Goal: Task Accomplishment & Management: Complete application form

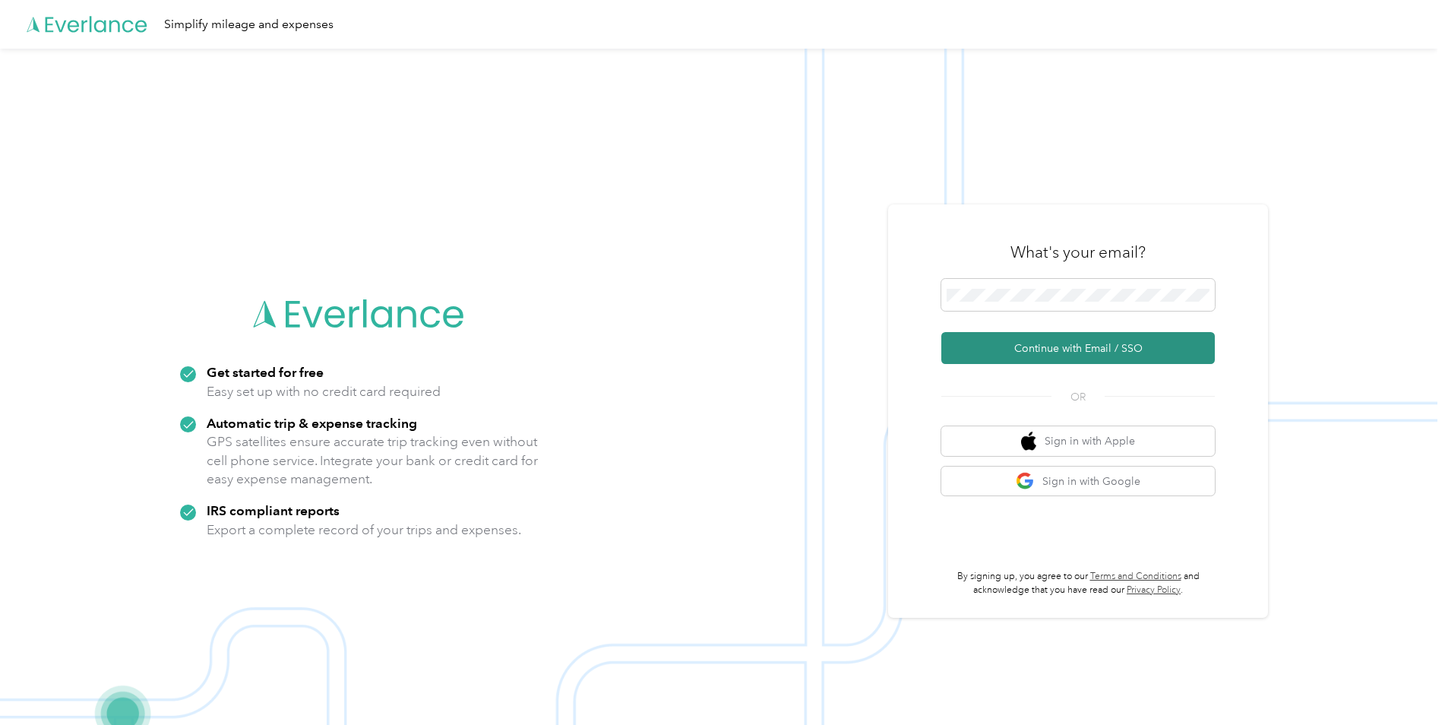
click at [1029, 343] on button "Continue with Email / SSO" at bounding box center [1077, 348] width 273 height 32
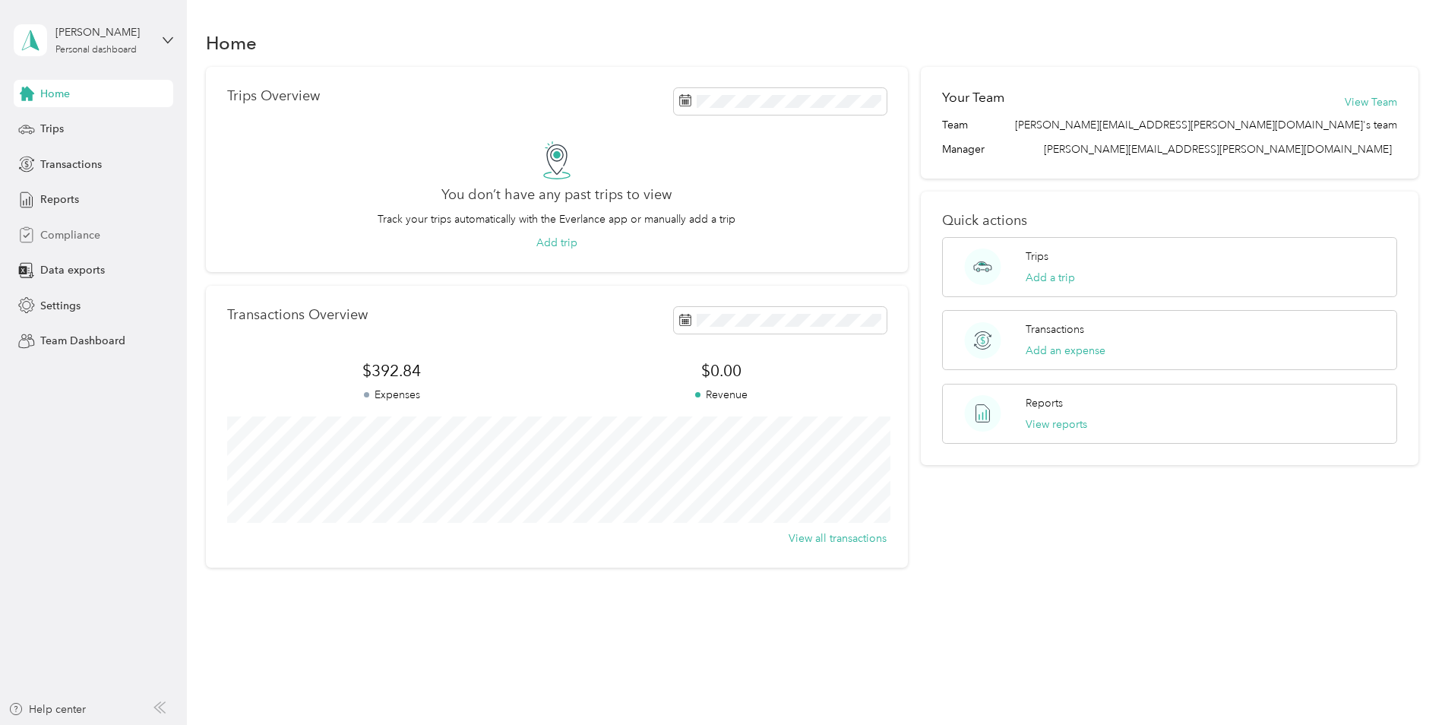
click at [81, 239] on span "Compliance" at bounding box center [70, 235] width 60 height 16
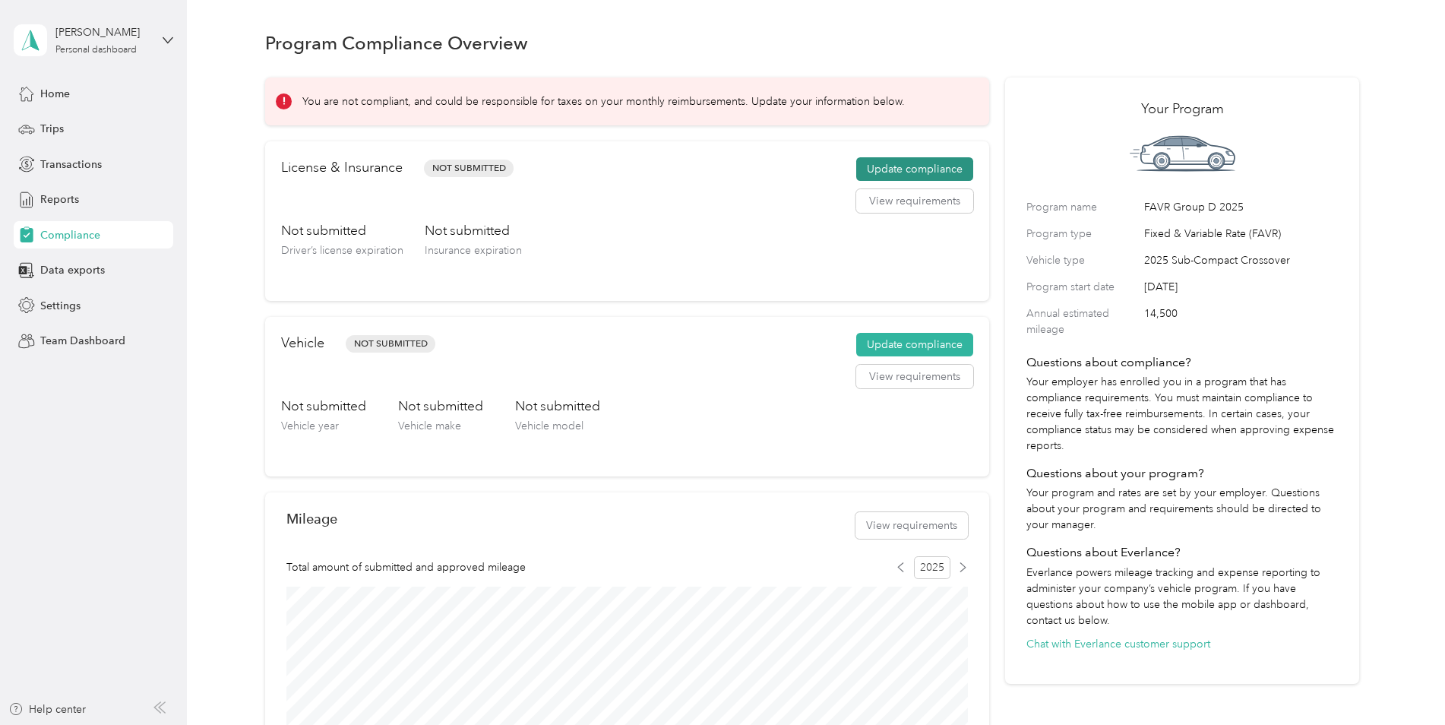
click at [943, 166] on button "Update compliance" at bounding box center [914, 169] width 117 height 24
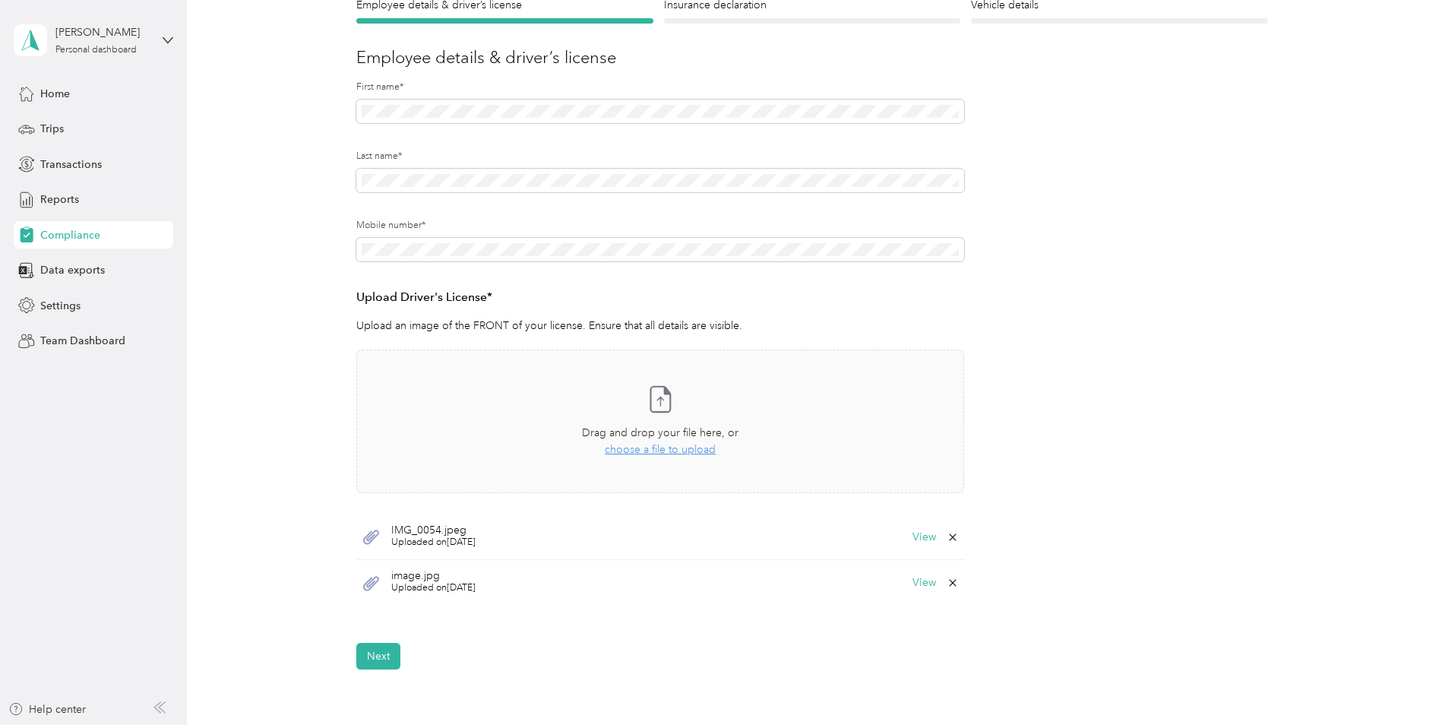
scroll to position [152, 0]
click at [375, 653] on button "Next" at bounding box center [378, 655] width 44 height 27
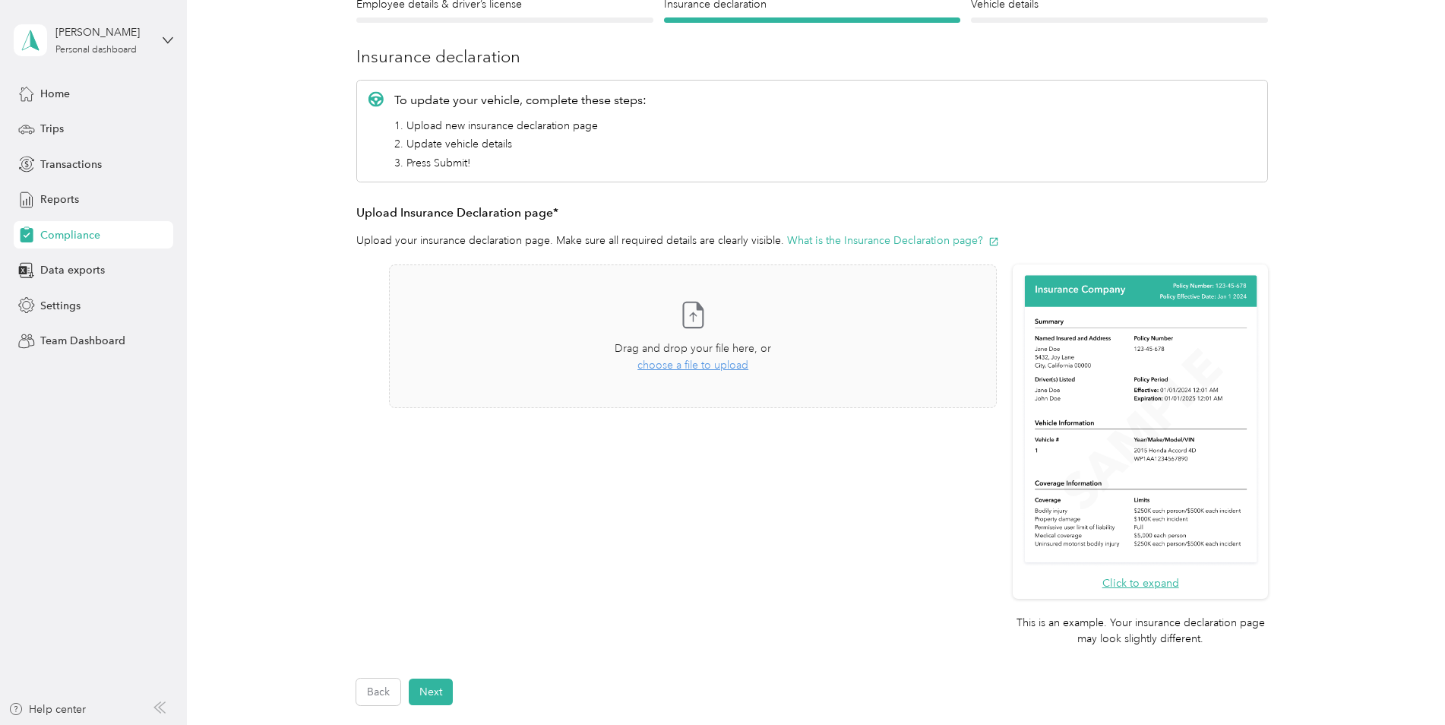
scroll to position [152, 0]
click at [696, 361] on span "choose a file to upload" at bounding box center [692, 364] width 111 height 13
click at [432, 685] on button "Next" at bounding box center [431, 691] width 44 height 27
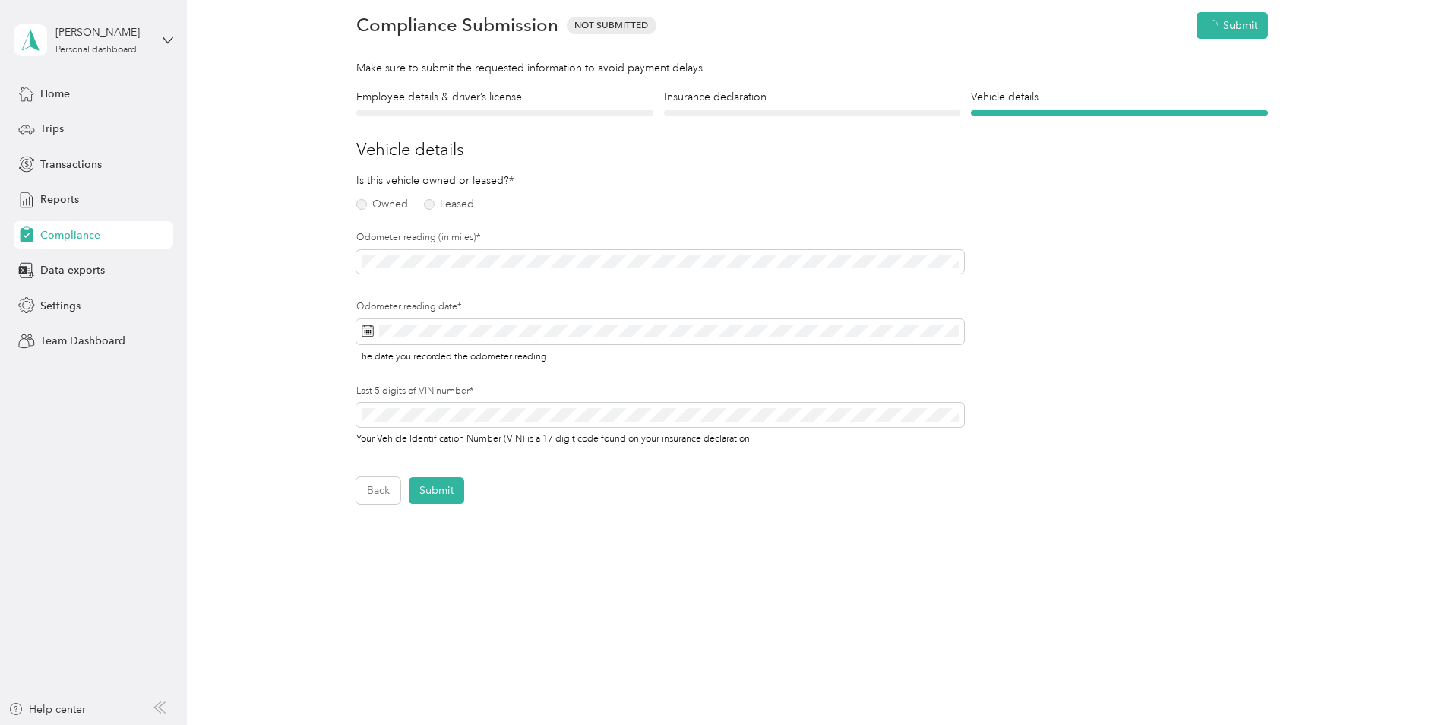
scroll to position [19, 0]
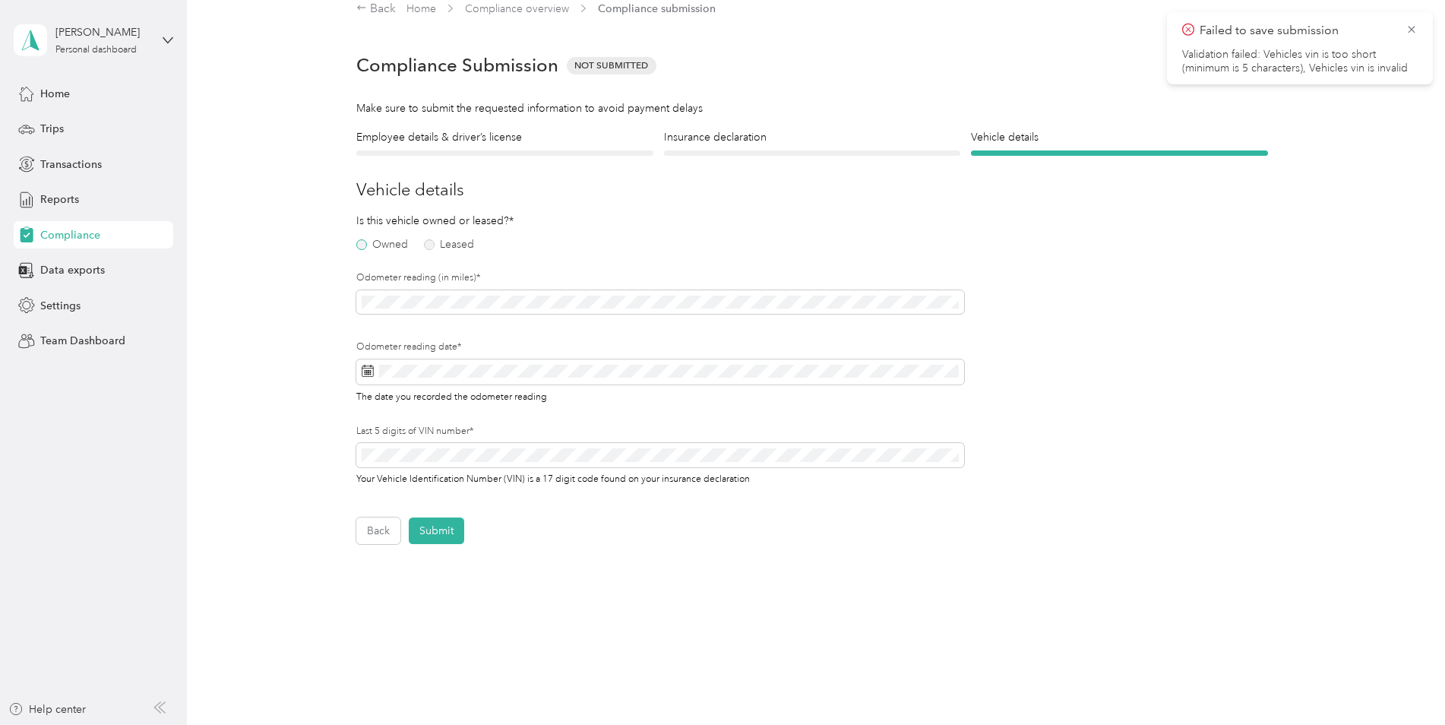
click at [374, 239] on label "Owned" at bounding box center [382, 244] width 52 height 11
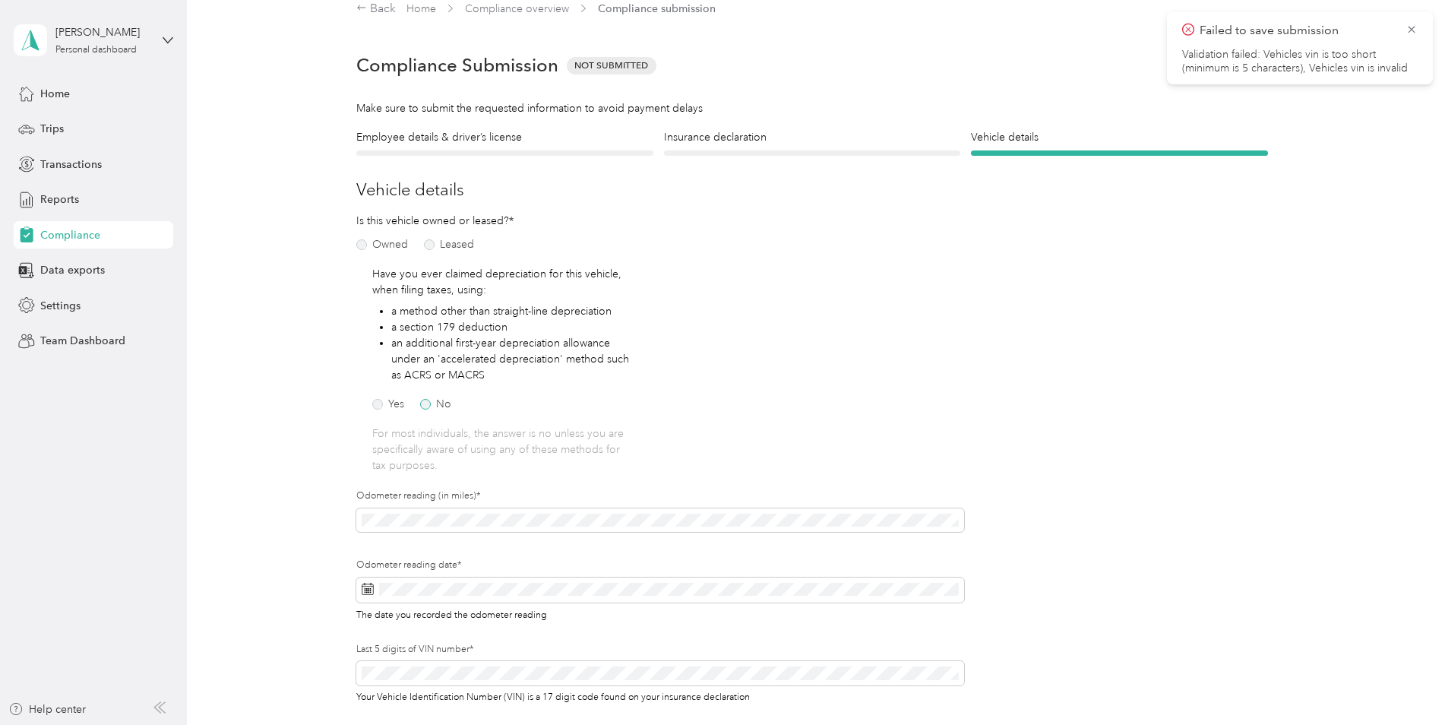
click at [429, 405] on label "No" at bounding box center [435, 404] width 31 height 11
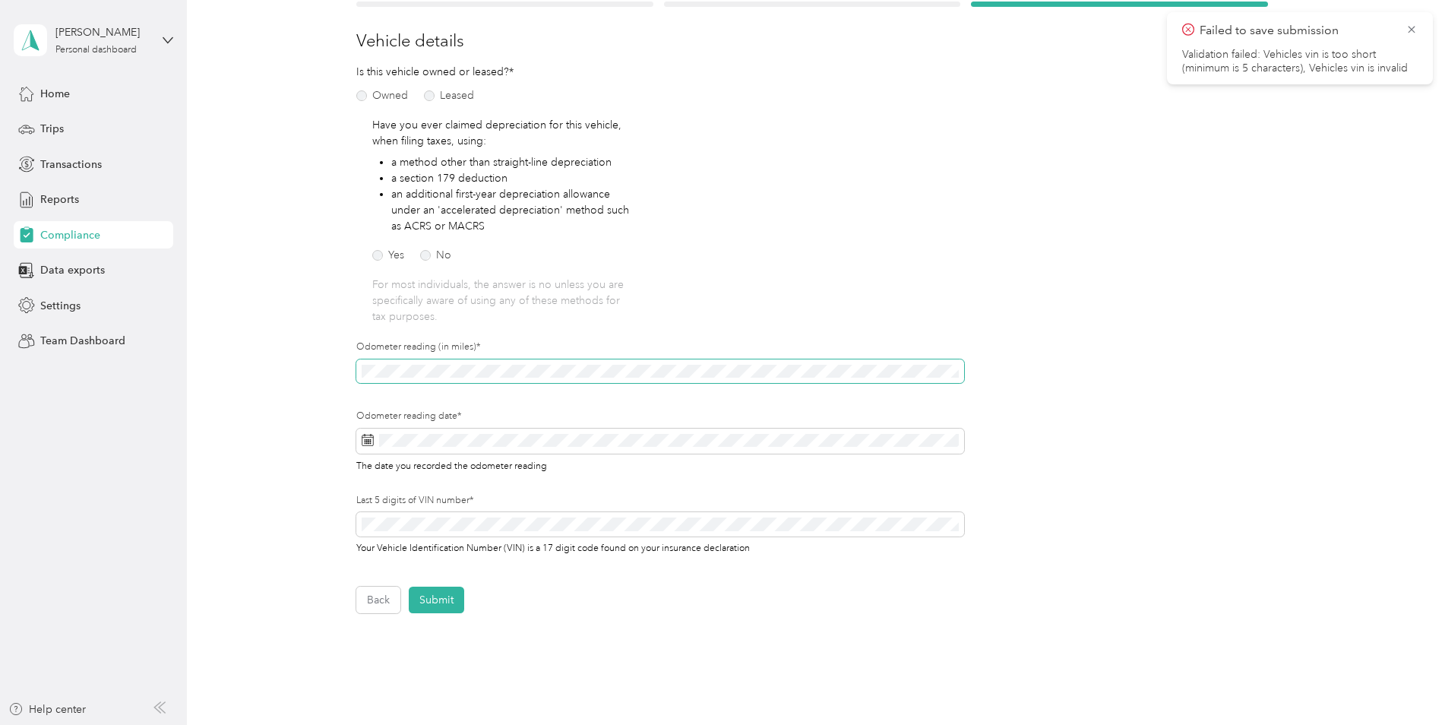
scroll to position [171, 0]
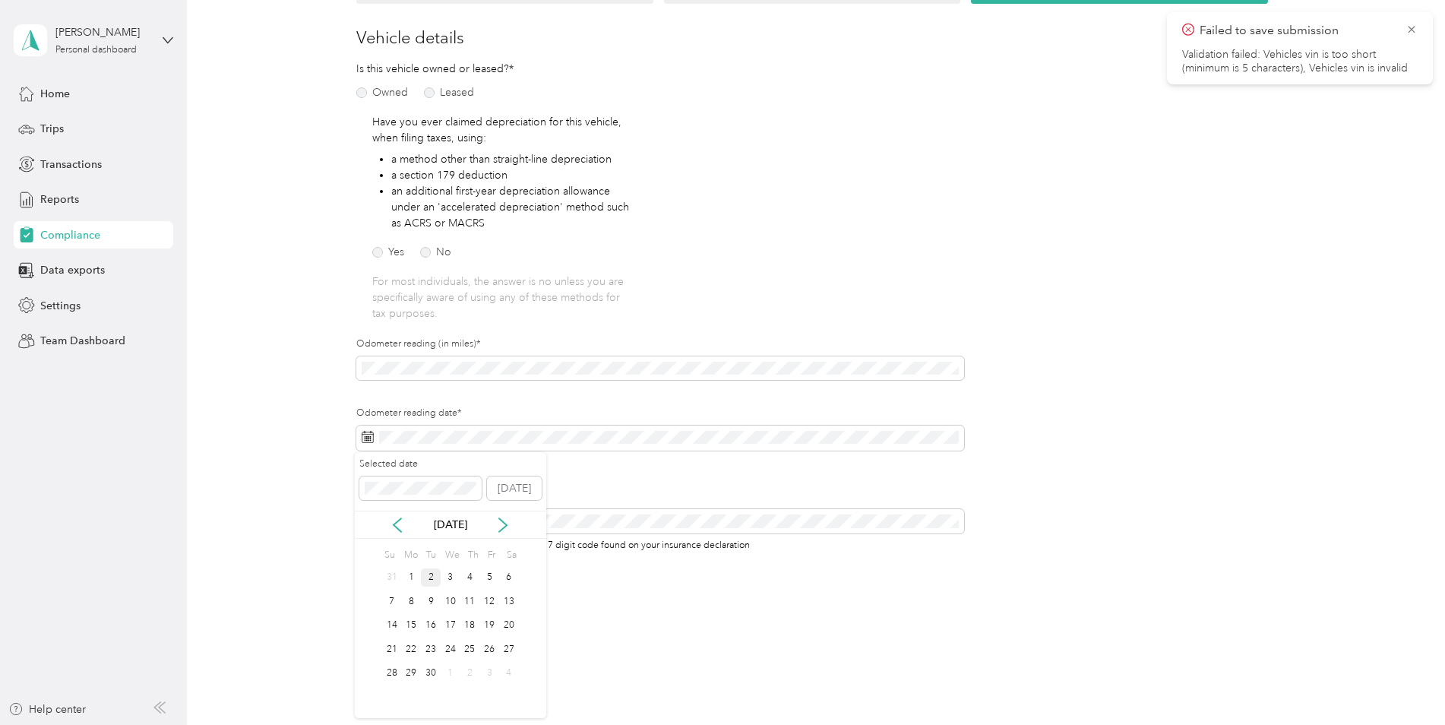
click at [429, 575] on div "2" at bounding box center [431, 577] width 20 height 19
click at [431, 596] on button "Submit" at bounding box center [436, 596] width 55 height 27
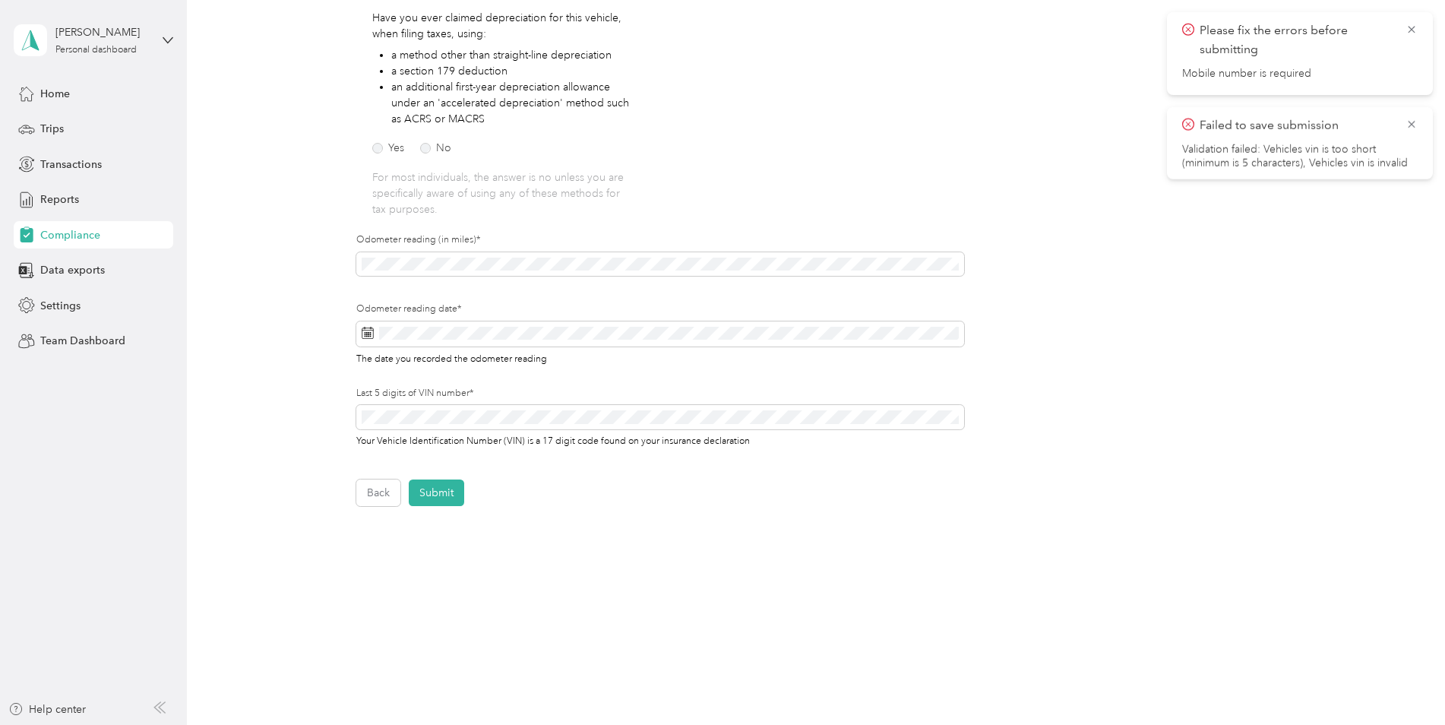
scroll to position [277, 0]
click at [382, 495] on button "Back" at bounding box center [378, 490] width 44 height 27
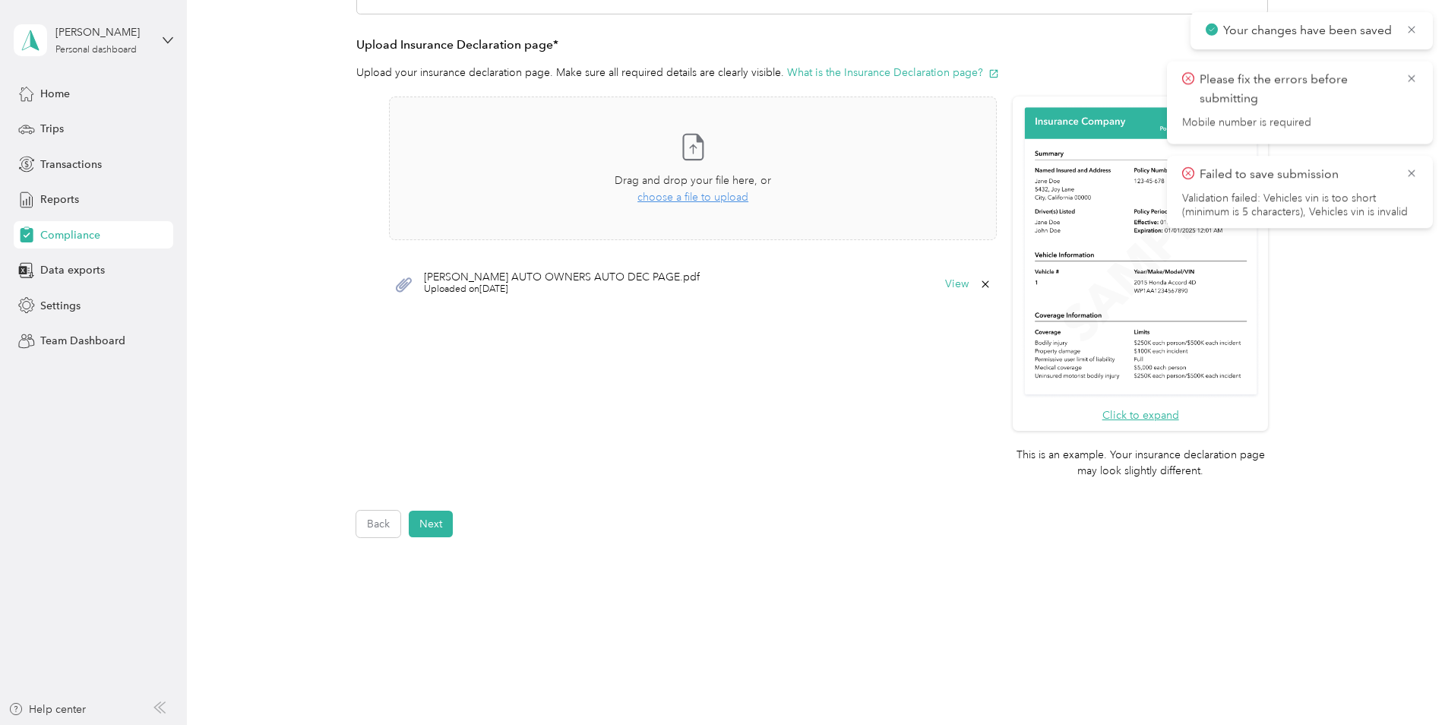
scroll to position [353, 0]
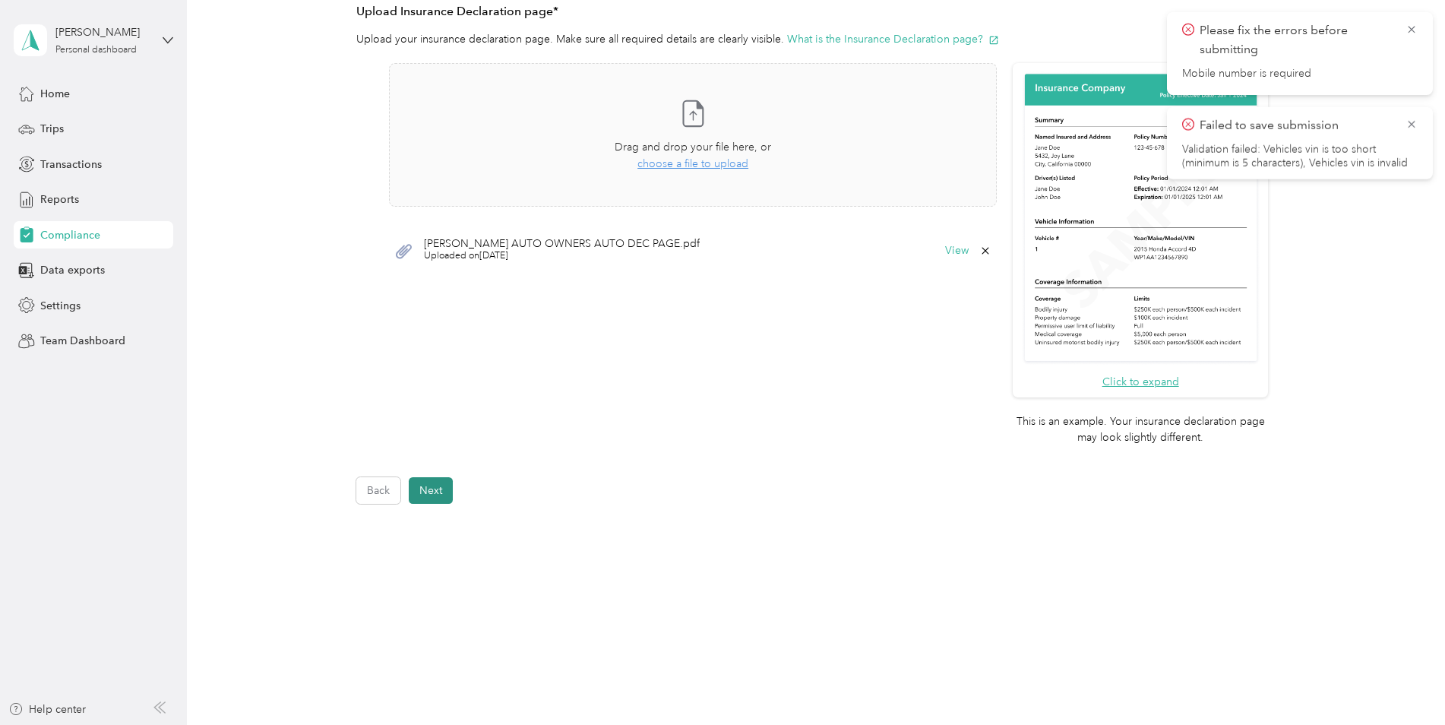
click at [421, 491] on button "Next" at bounding box center [431, 490] width 44 height 27
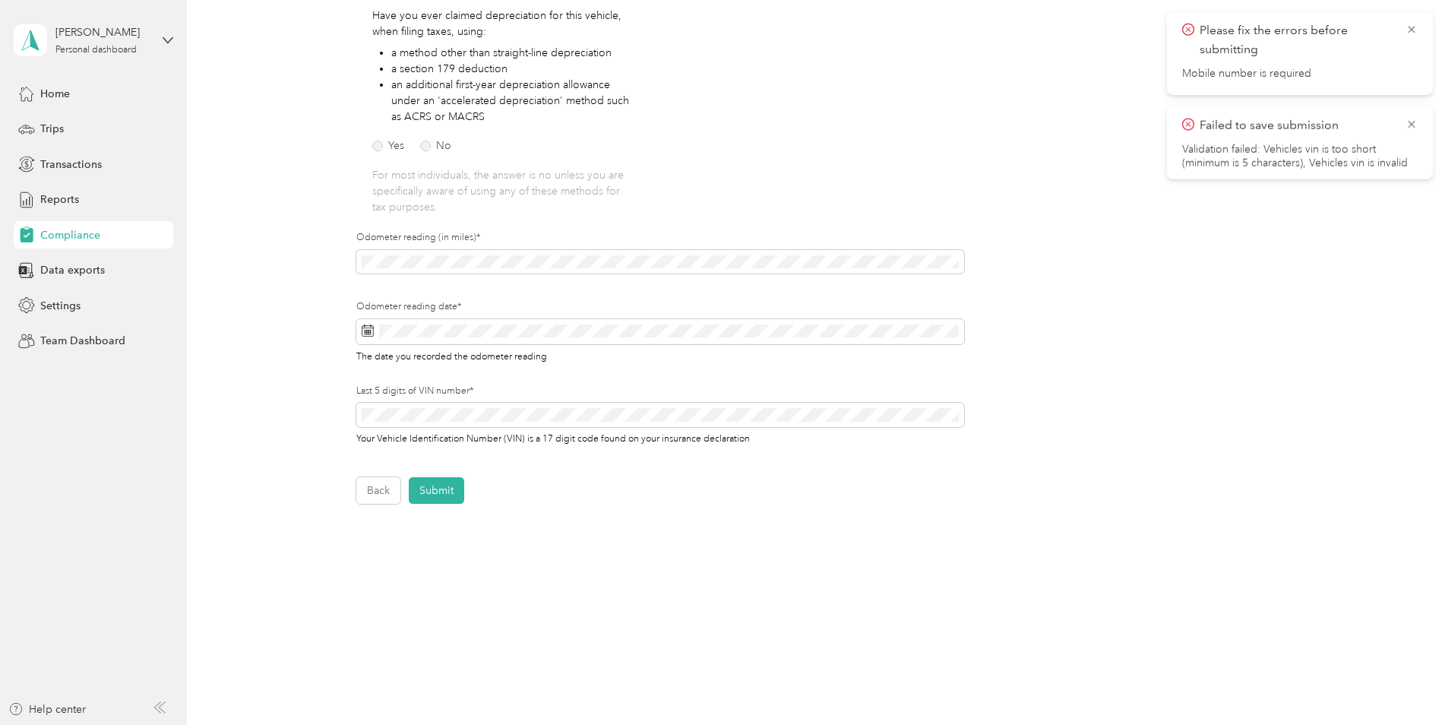
scroll to position [277, 0]
click at [352, 411] on div "Employee details & driver’s license License Insurance declaration Insurance Veh…" at bounding box center [812, 187] width 1094 height 633
click at [444, 489] on button "Submit" at bounding box center [436, 490] width 55 height 27
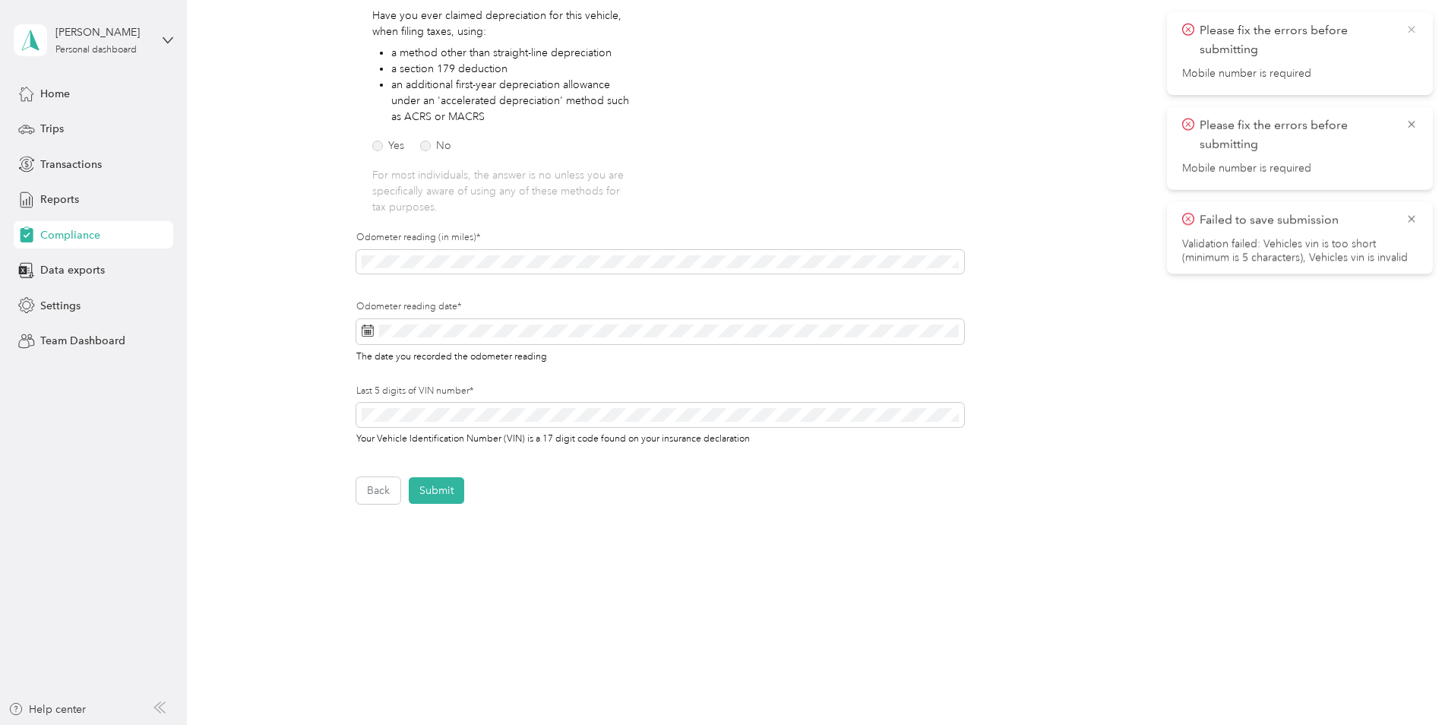
click at [1407, 28] on icon at bounding box center [1411, 30] width 12 height 14
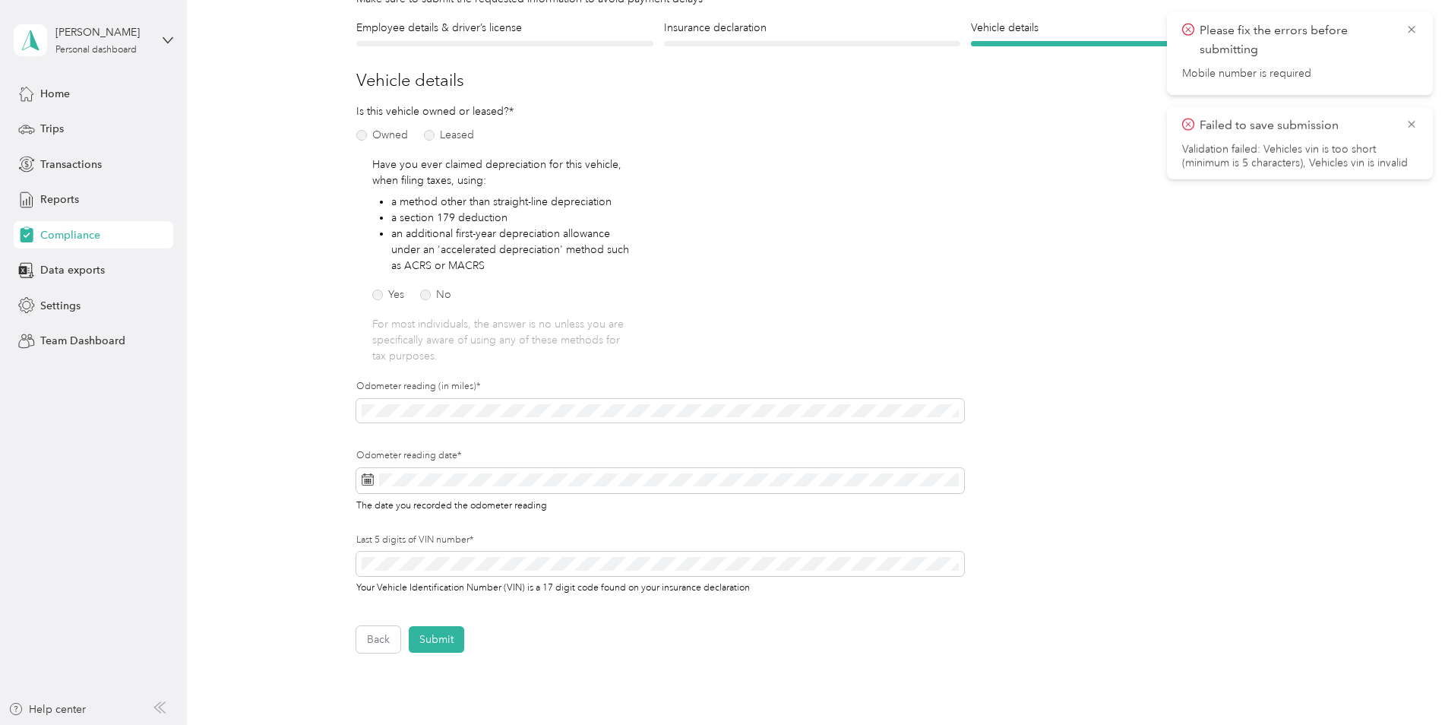
scroll to position [0, 0]
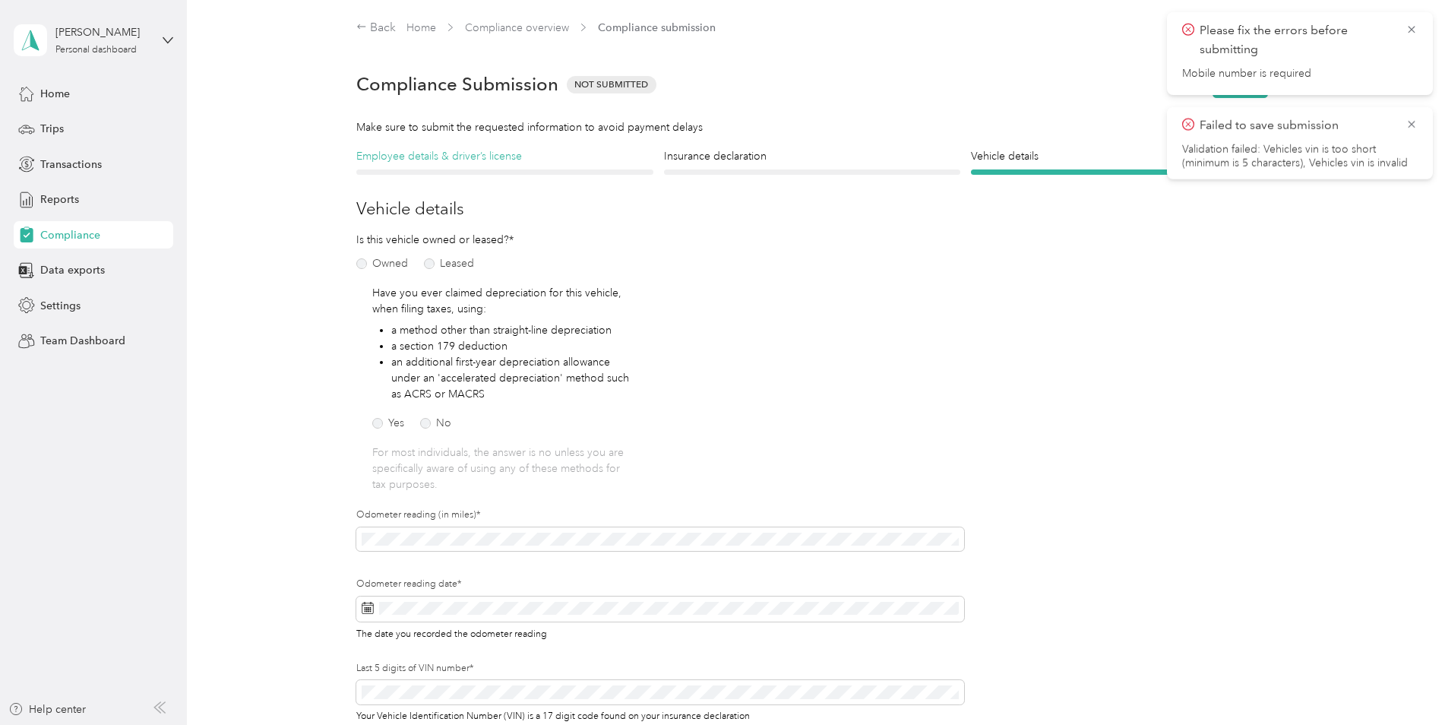
click at [491, 158] on h4 "Employee details & driver’s license" at bounding box center [504, 156] width 297 height 16
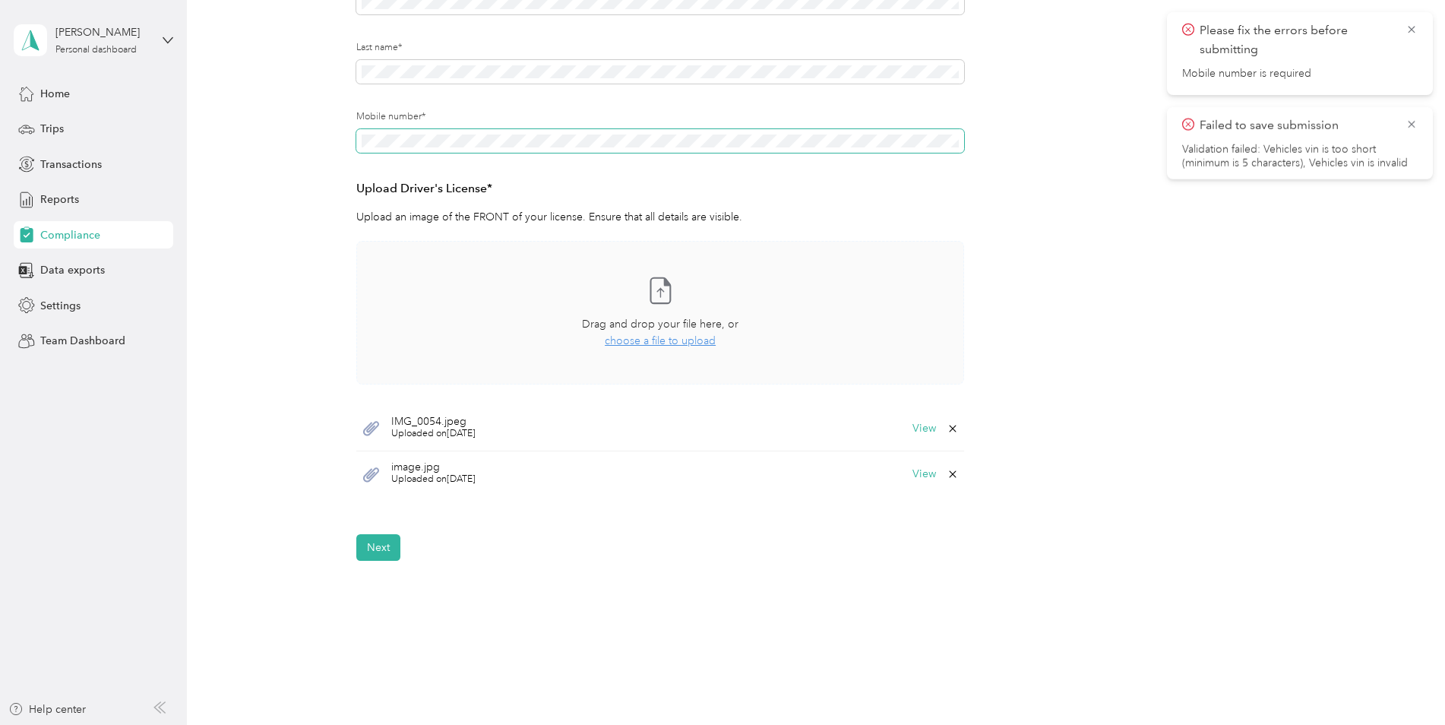
scroll to position [316, 0]
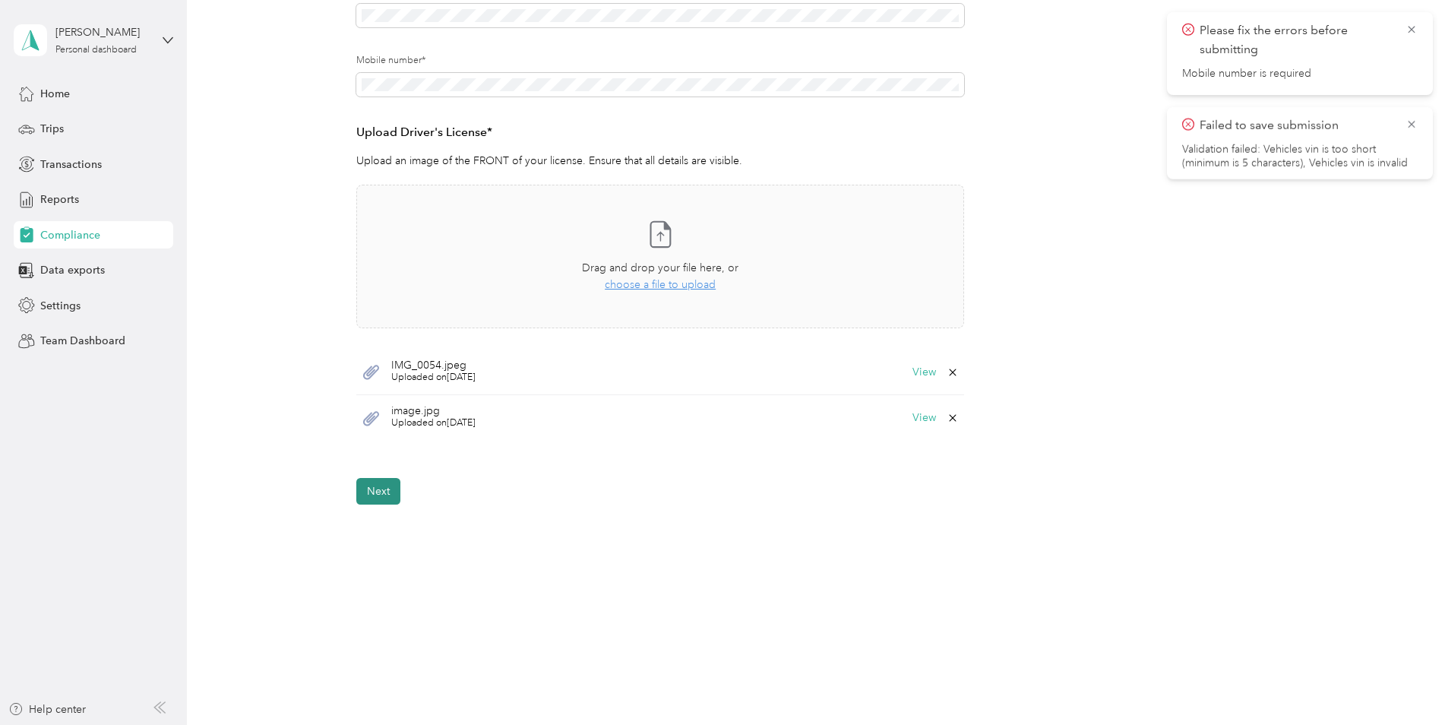
click at [372, 494] on button "Next" at bounding box center [378, 491] width 44 height 27
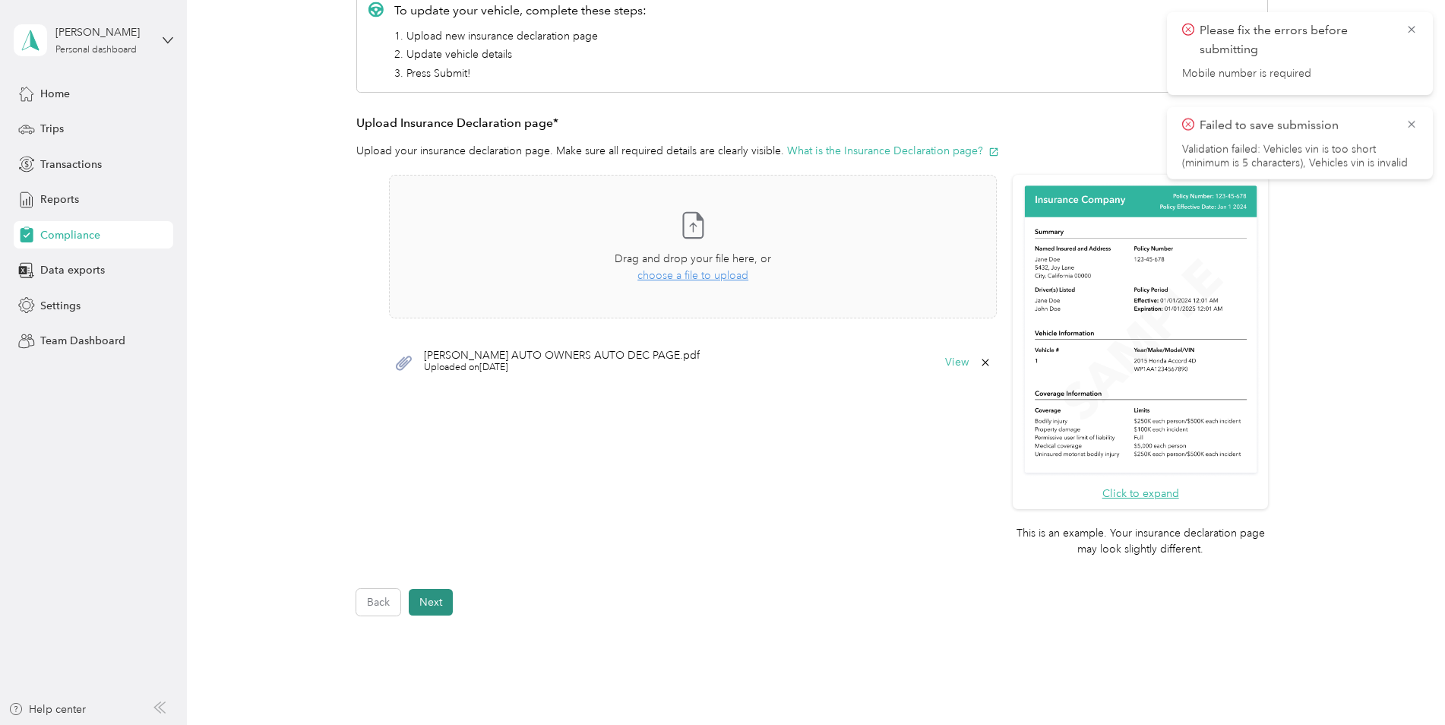
scroll to position [247, 0]
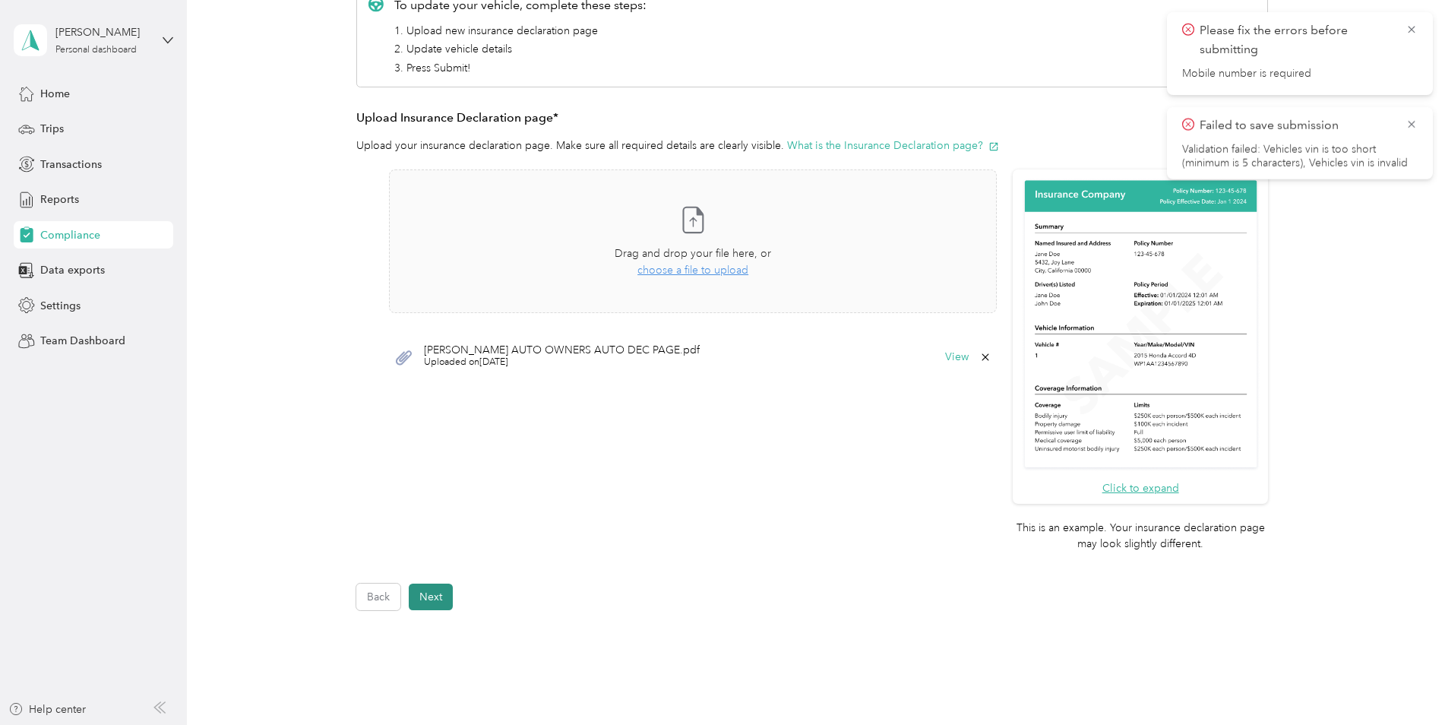
click at [423, 596] on button "Next" at bounding box center [431, 596] width 44 height 27
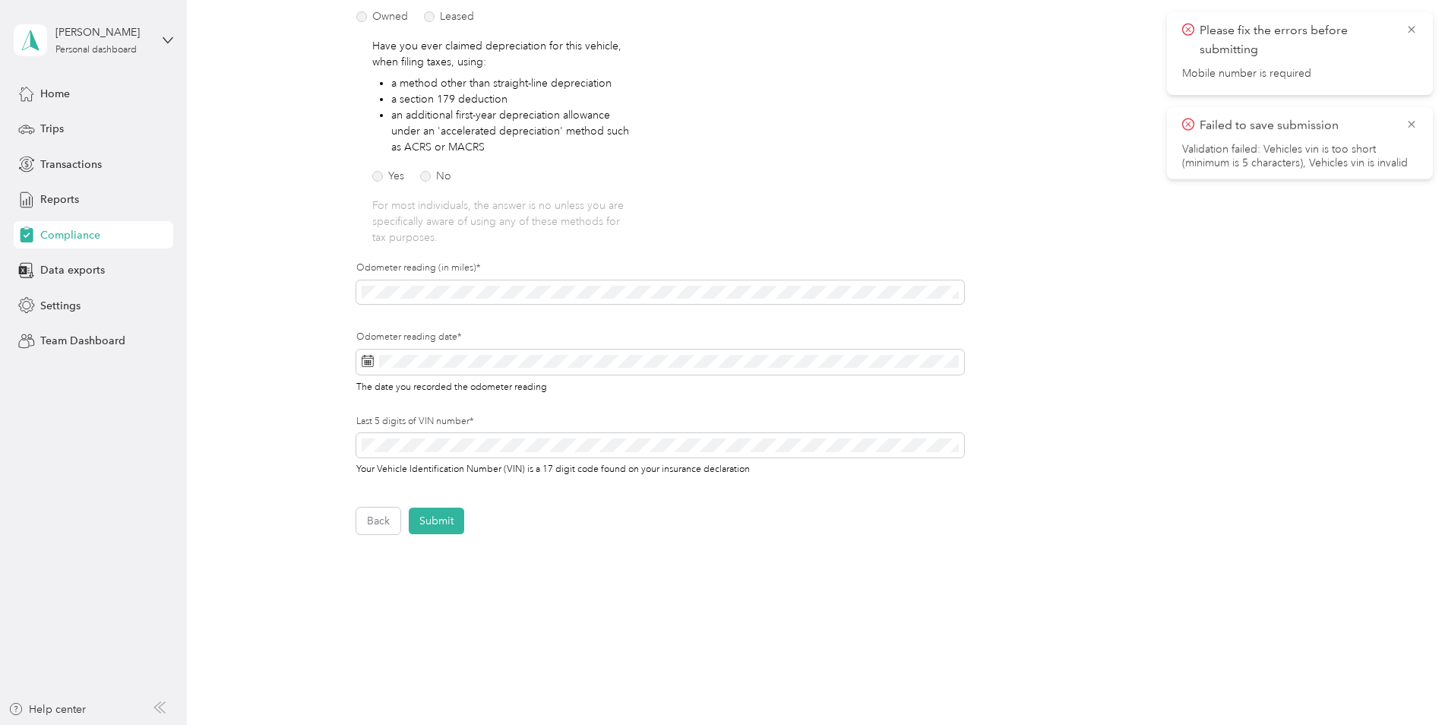
scroll to position [171, 0]
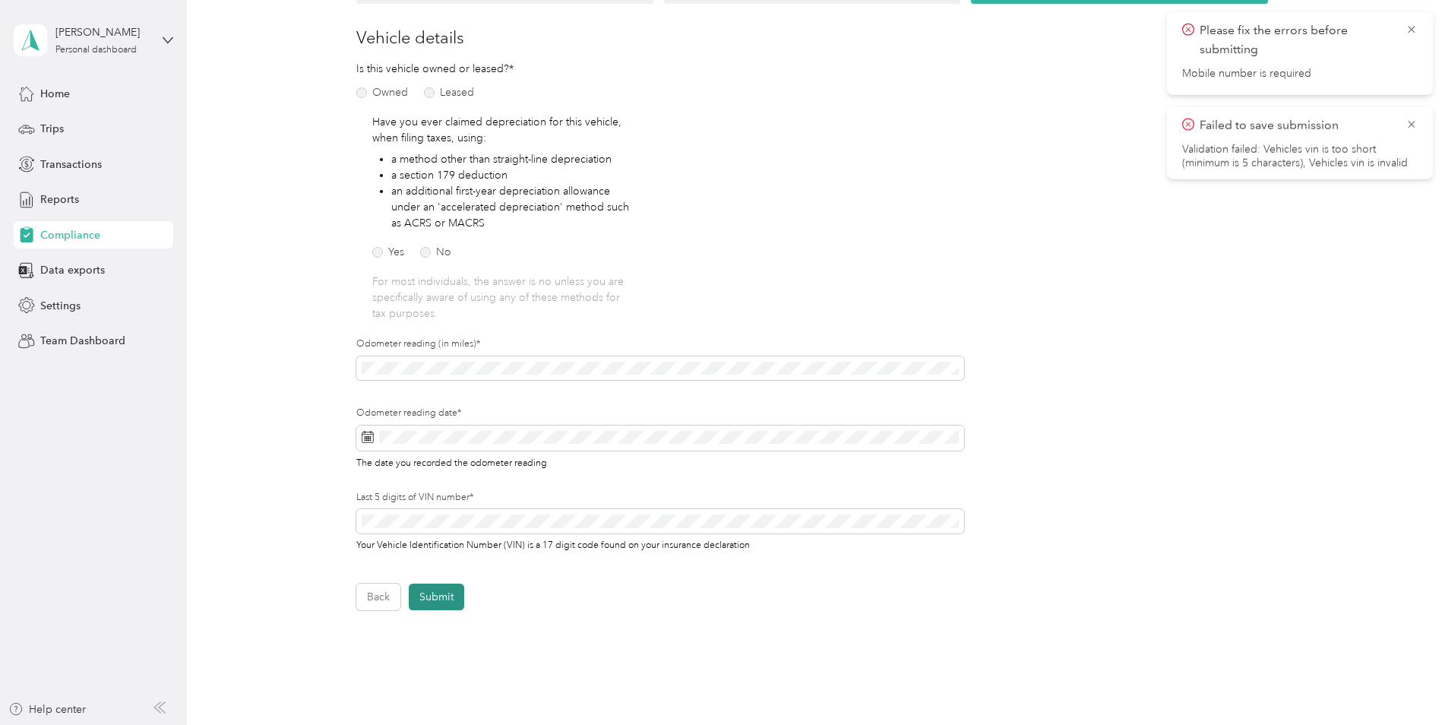
click at [432, 597] on button "Submit" at bounding box center [436, 596] width 55 height 27
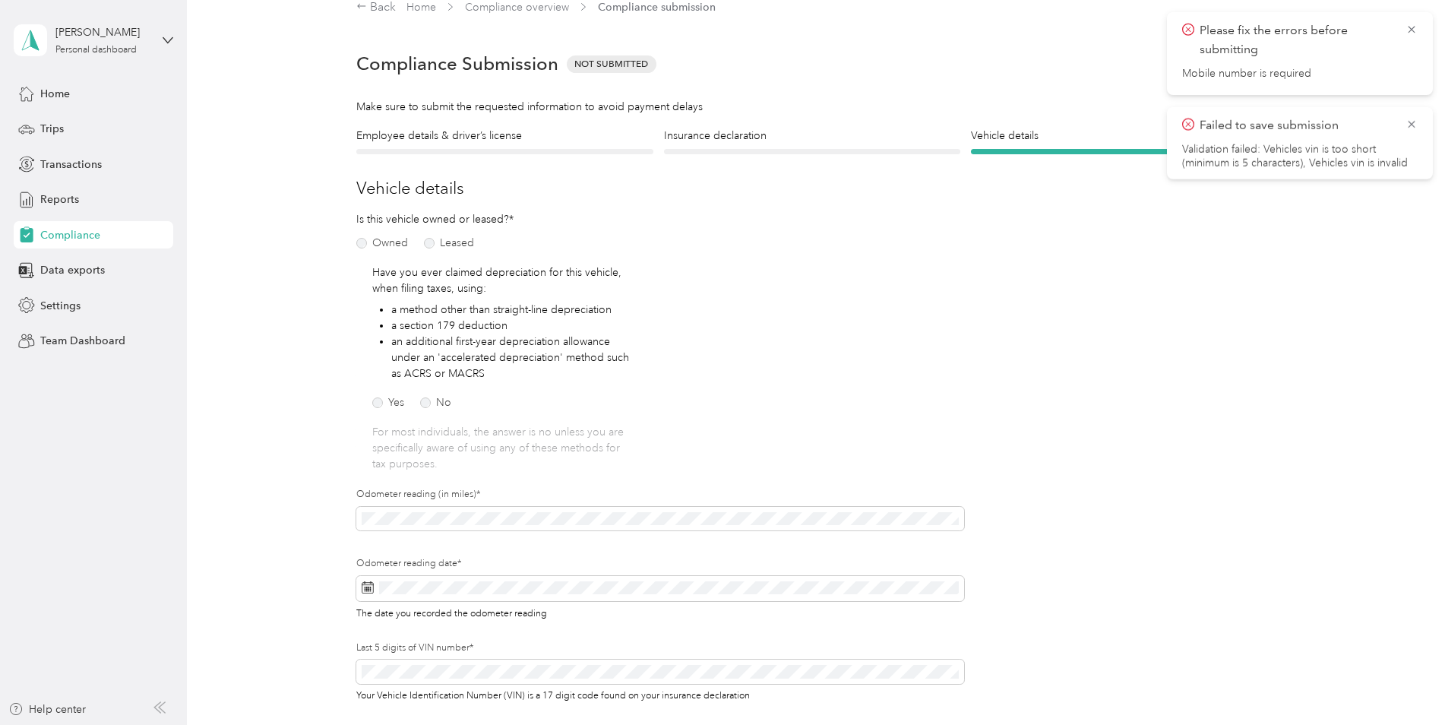
scroll to position [19, 0]
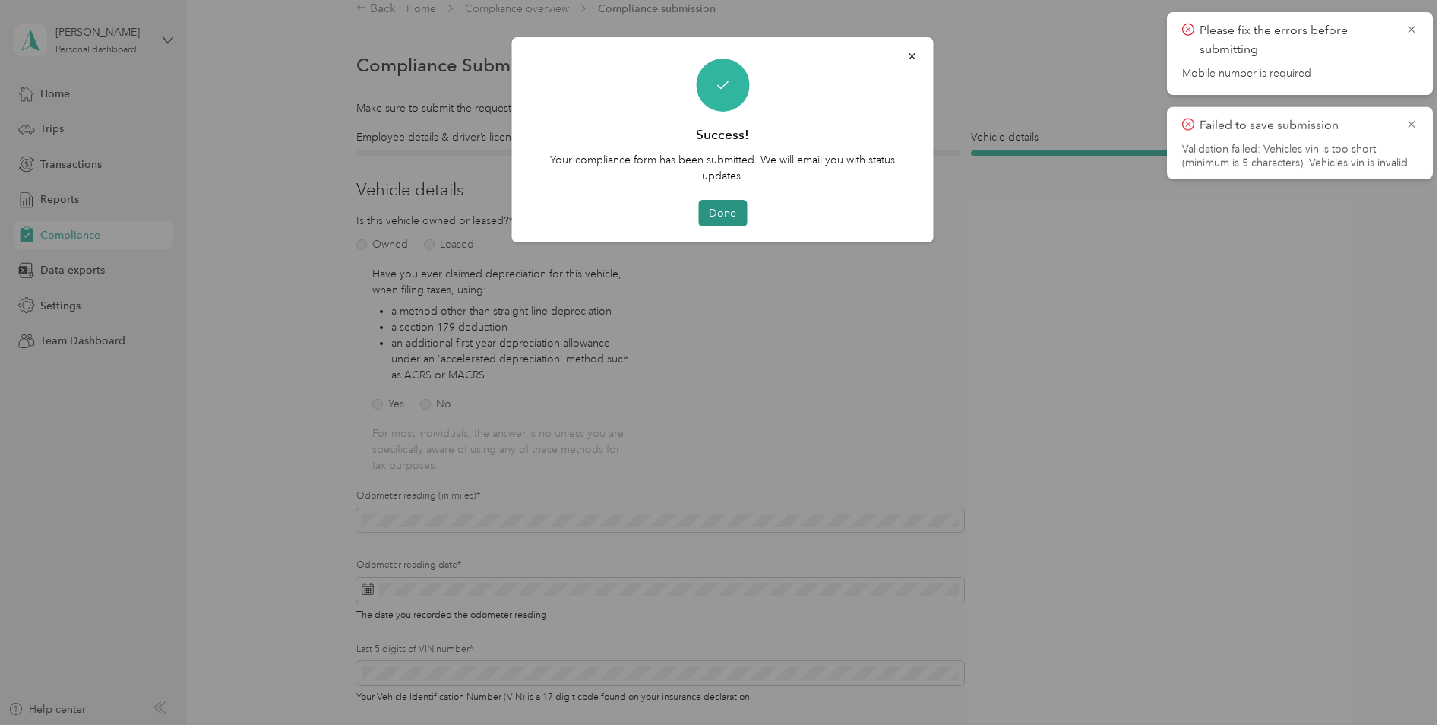
click at [732, 210] on button "Done" at bounding box center [722, 213] width 49 height 27
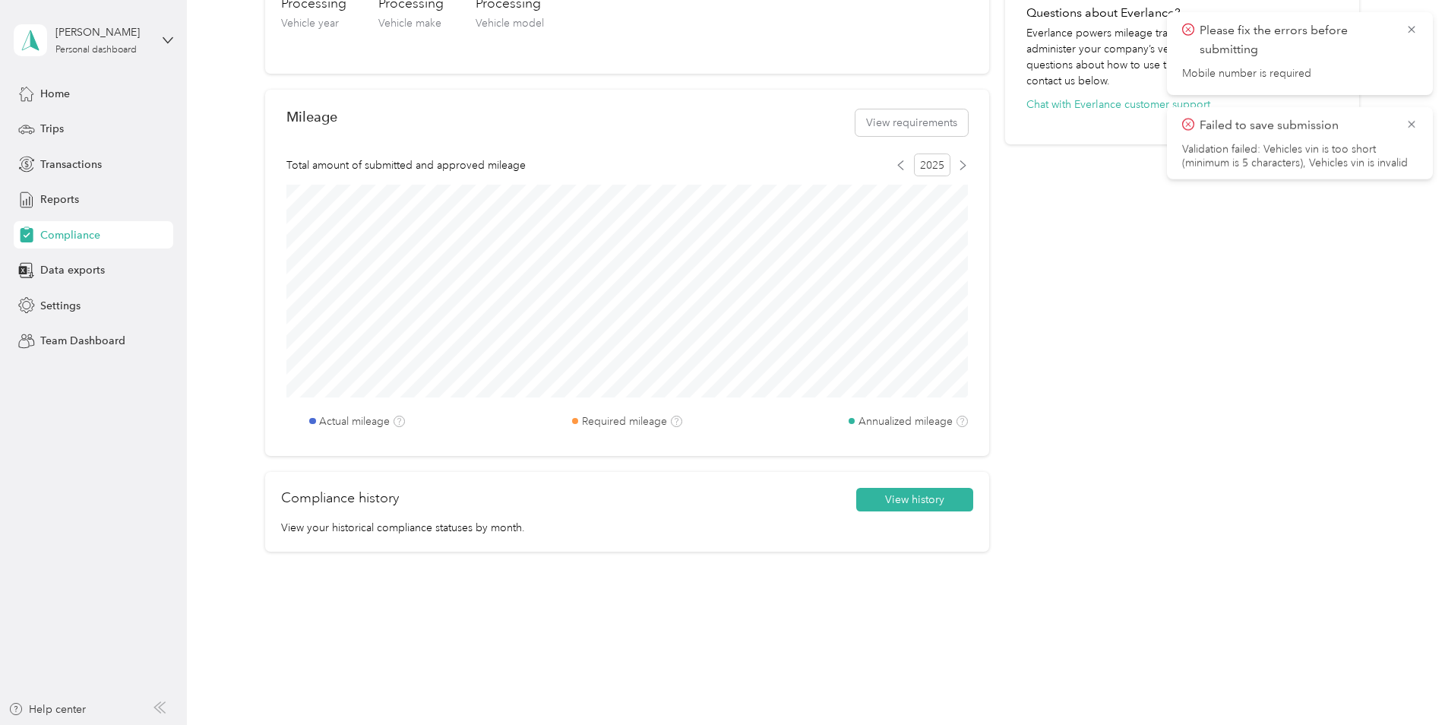
scroll to position [544, 0]
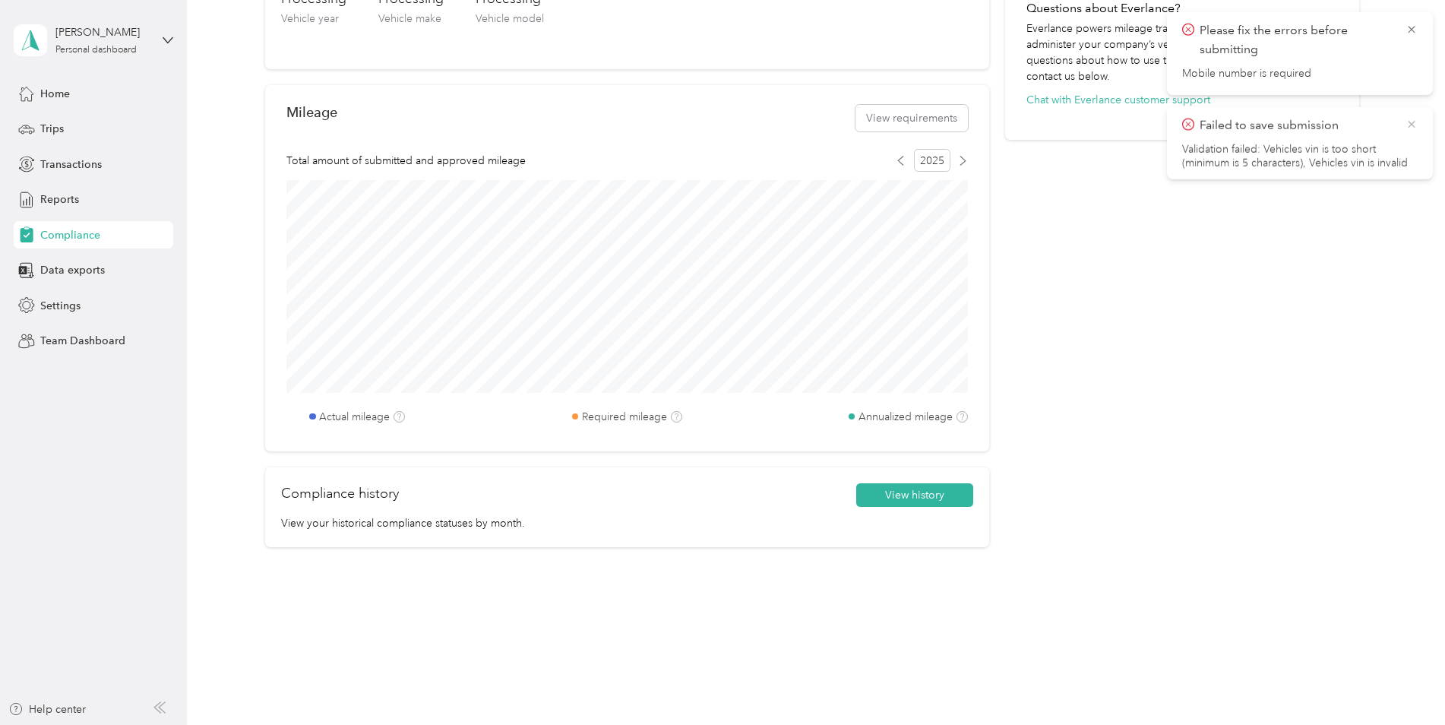
click at [1408, 126] on icon at bounding box center [1411, 124] width 12 height 14
click at [1409, 31] on icon at bounding box center [1410, 29] width 7 height 7
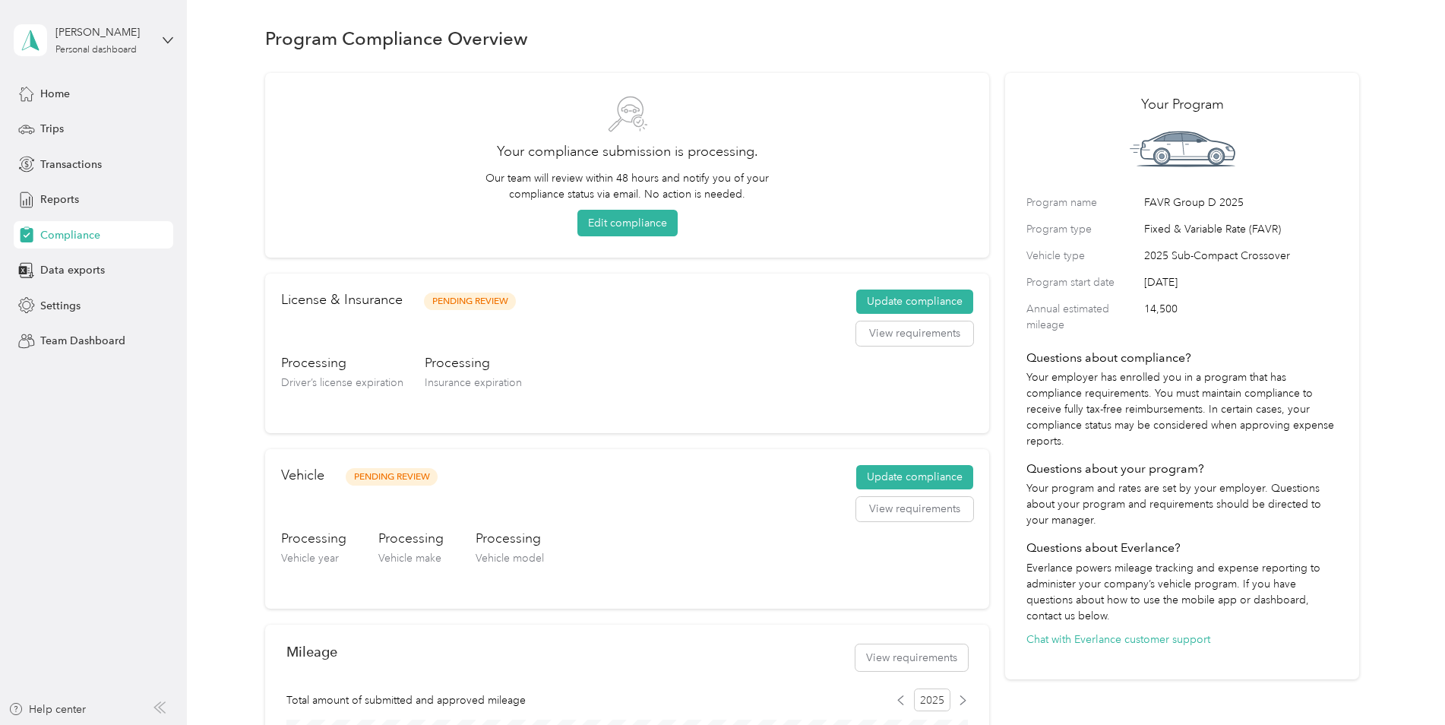
scroll to position [0, 0]
